Goal: Task Accomplishment & Management: Manage account settings

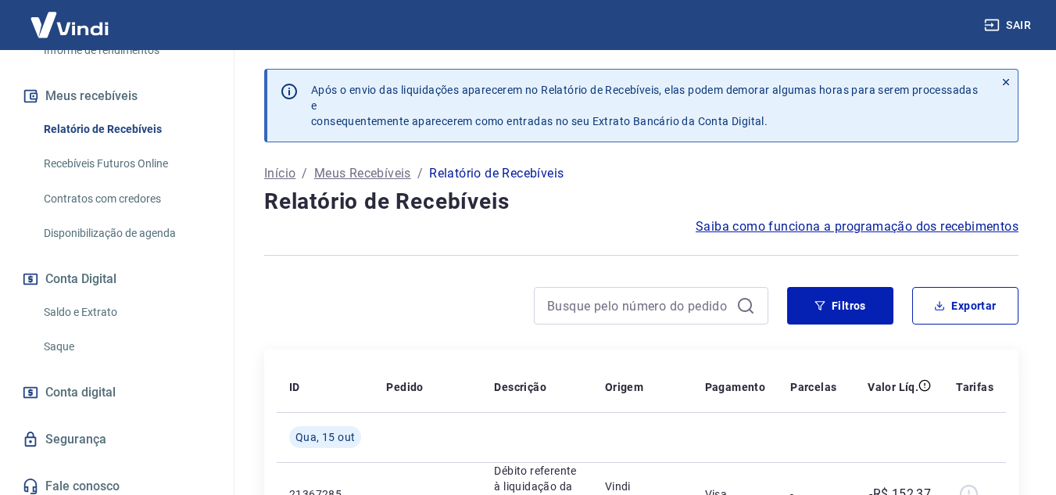
scroll to position [338, 0]
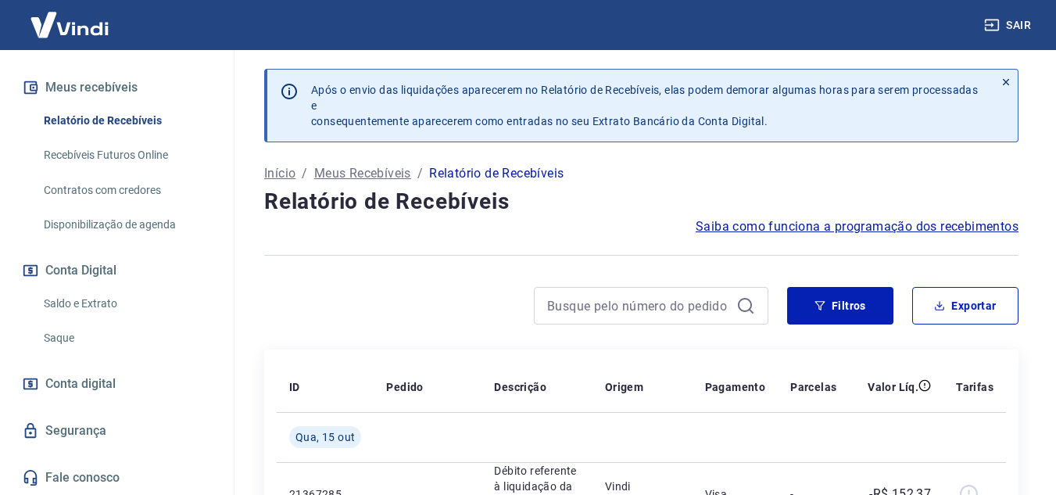
click at [91, 380] on span "Conta digital" at bounding box center [80, 384] width 70 height 22
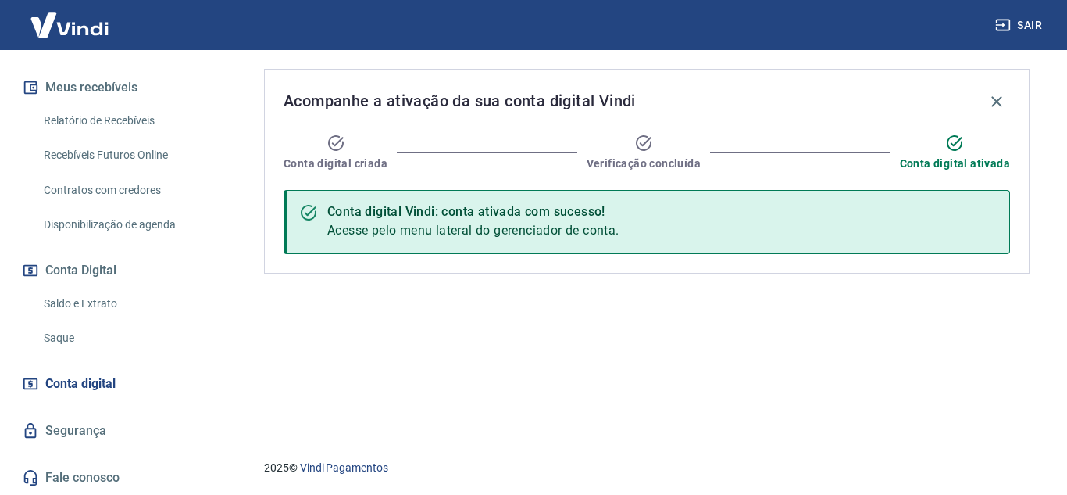
click at [74, 295] on link "Saldo e Extrato" at bounding box center [126, 304] width 177 height 32
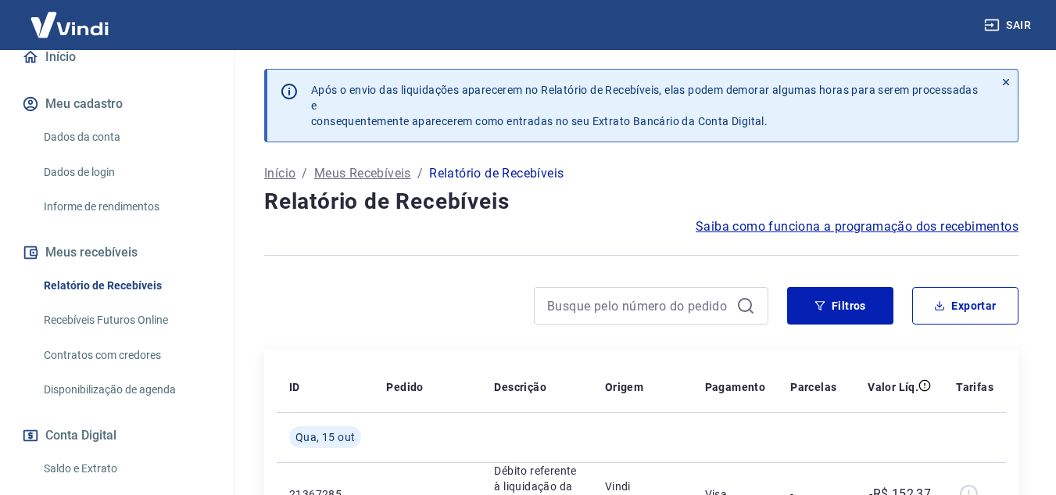
scroll to position [313, 0]
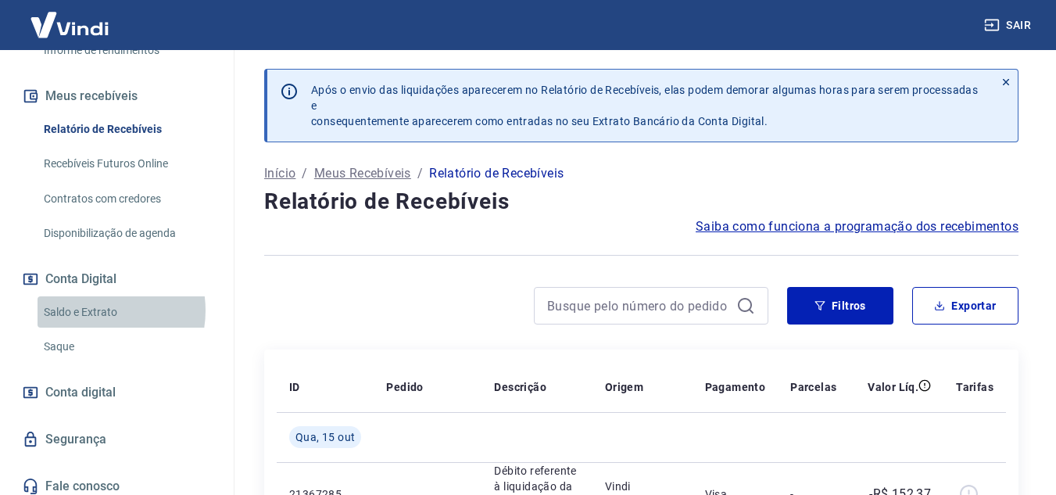
click at [93, 326] on link "Saldo e Extrato" at bounding box center [126, 312] width 177 height 32
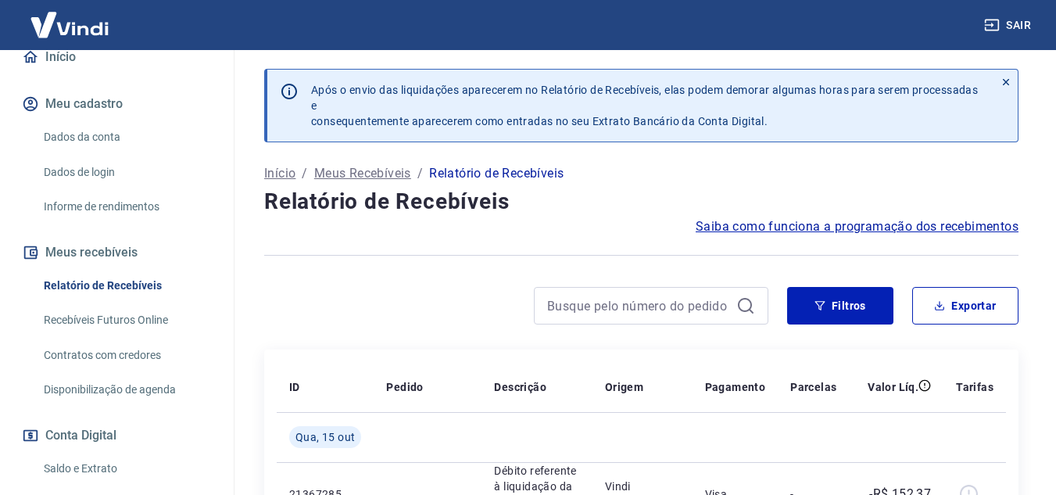
scroll to position [234, 0]
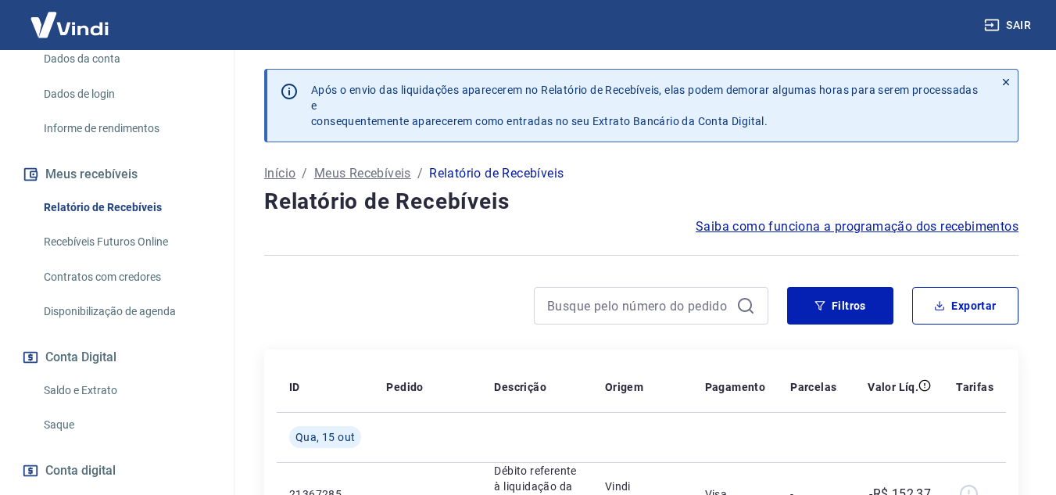
click at [84, 398] on link "Saldo e Extrato" at bounding box center [126, 390] width 177 height 32
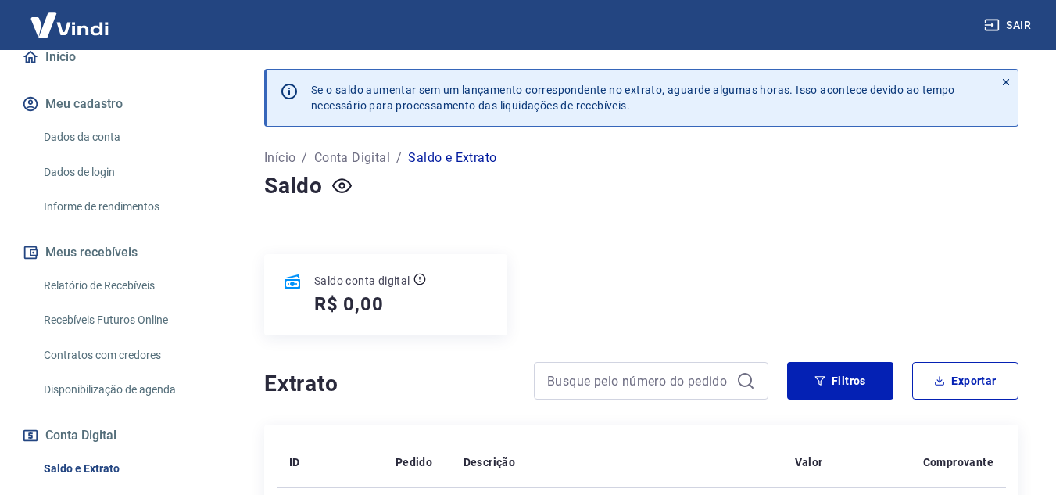
scroll to position [78, 0]
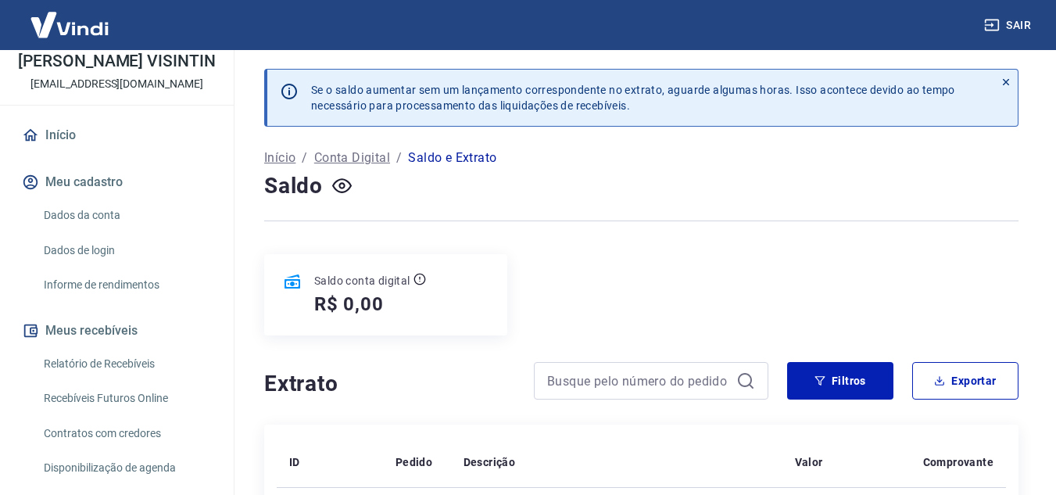
click at [98, 231] on link "Dados da conta" at bounding box center [126, 215] width 177 height 32
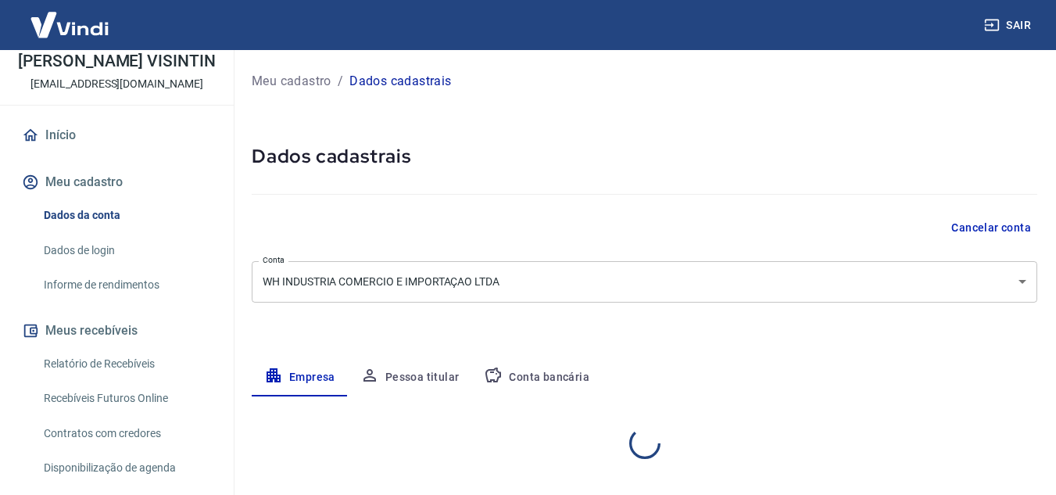
select select "MG"
select select "business"
click at [76, 195] on button "Meu cadastro" at bounding box center [117, 182] width 196 height 34
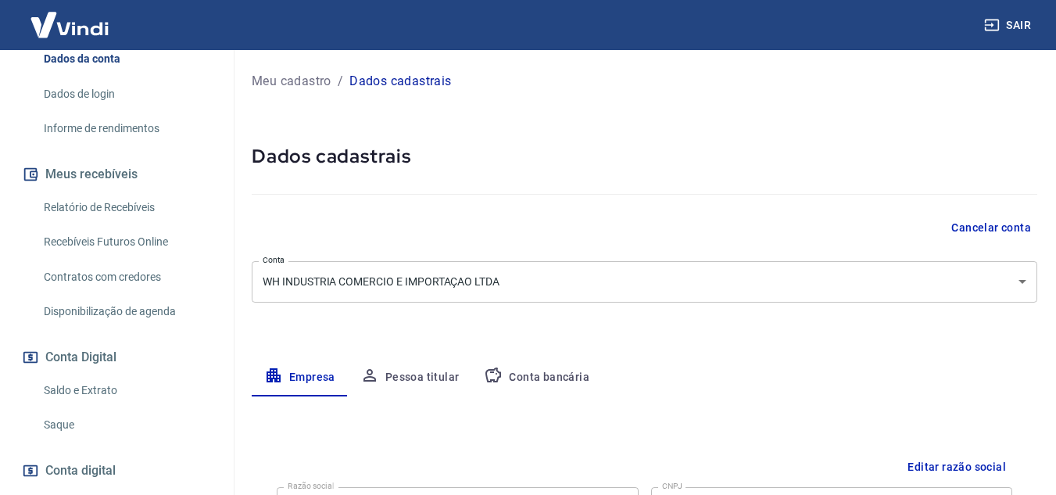
scroll to position [338, 0]
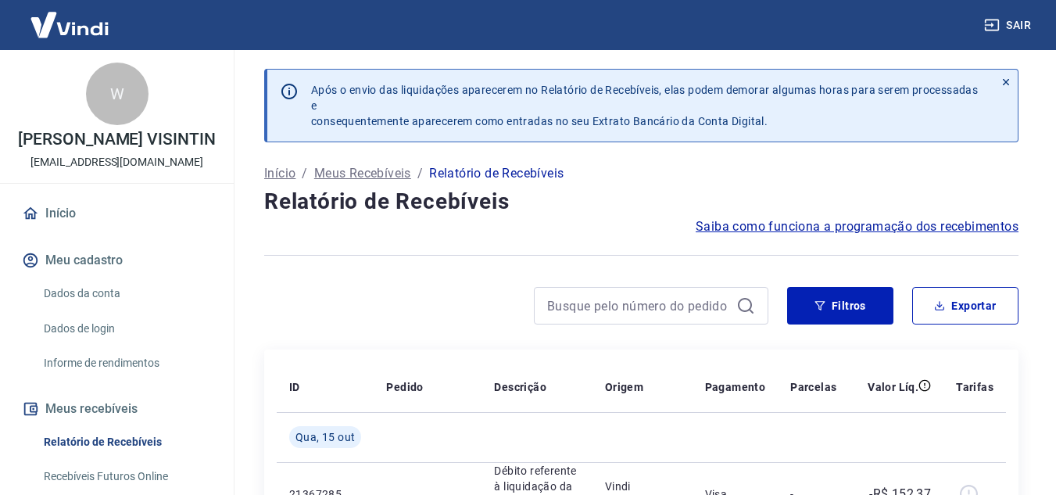
click at [79, 304] on link "Dados da conta" at bounding box center [126, 293] width 177 height 32
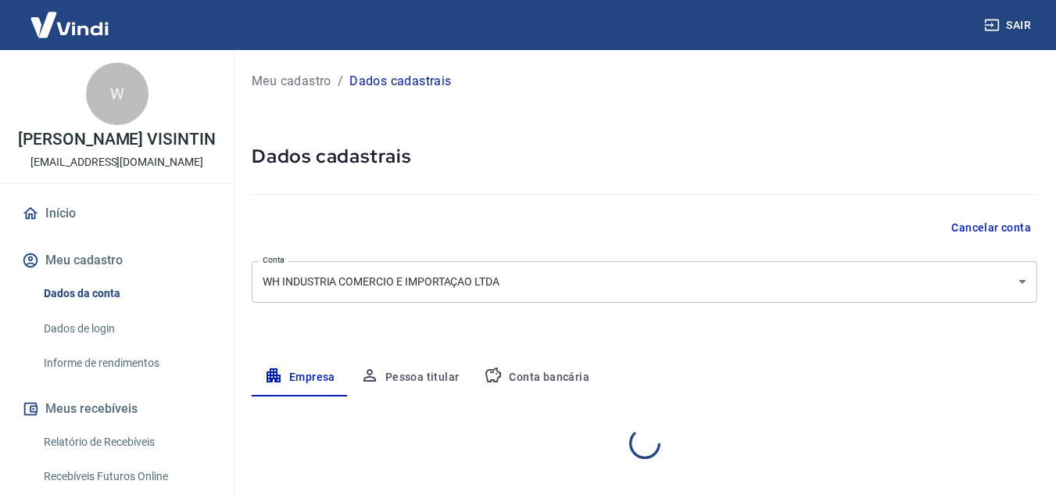
select select "MG"
select select "business"
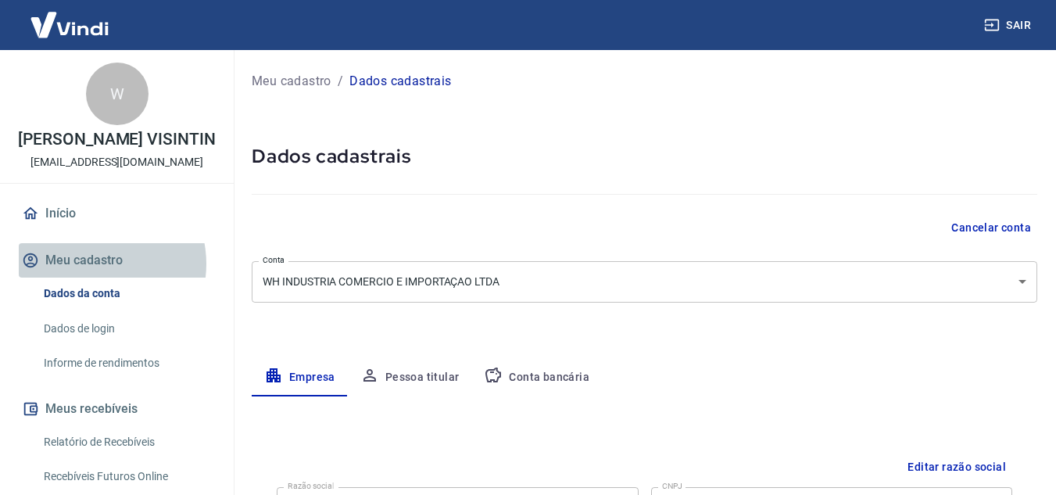
click at [93, 277] on button "Meu cadastro" at bounding box center [117, 260] width 196 height 34
